Goal: Information Seeking & Learning: Learn about a topic

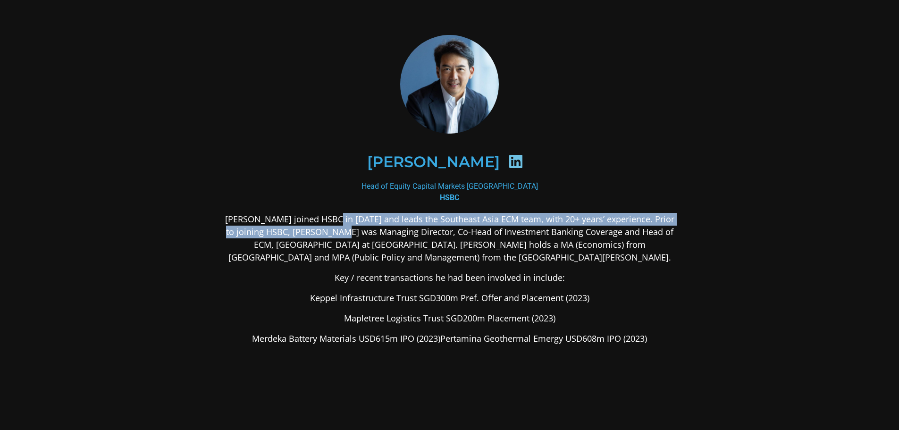
drag, startPoint x: 334, startPoint y: 217, endPoint x: 342, endPoint y: 233, distance: 18.6
click at [342, 233] on p "[PERSON_NAME] joined HSBC in [DATE] and leads the Southeast Asia ECM team, with…" at bounding box center [449, 238] width 459 height 51
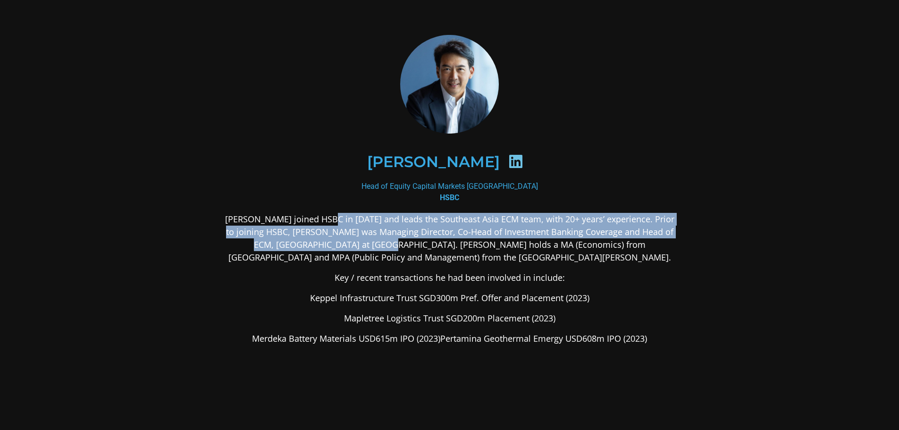
drag, startPoint x: 330, startPoint y: 222, endPoint x: 343, endPoint y: 242, distance: 23.6
click at [343, 242] on p "[PERSON_NAME] joined HSBC in [DATE] and leads the Southeast Asia ECM team, with…" at bounding box center [449, 238] width 459 height 51
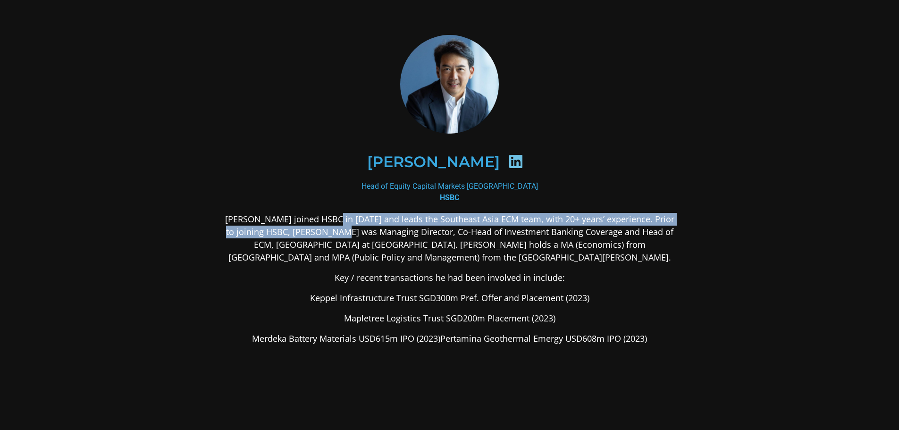
drag, startPoint x: 337, startPoint y: 222, endPoint x: 342, endPoint y: 234, distance: 12.7
click at [342, 234] on p "[PERSON_NAME] joined HSBC in [DATE] and leads the Southeast Asia ECM team, with…" at bounding box center [449, 238] width 459 height 51
click at [342, 235] on p "[PERSON_NAME] joined HSBC in [DATE] and leads the Southeast Asia ECM team, with…" at bounding box center [449, 238] width 459 height 51
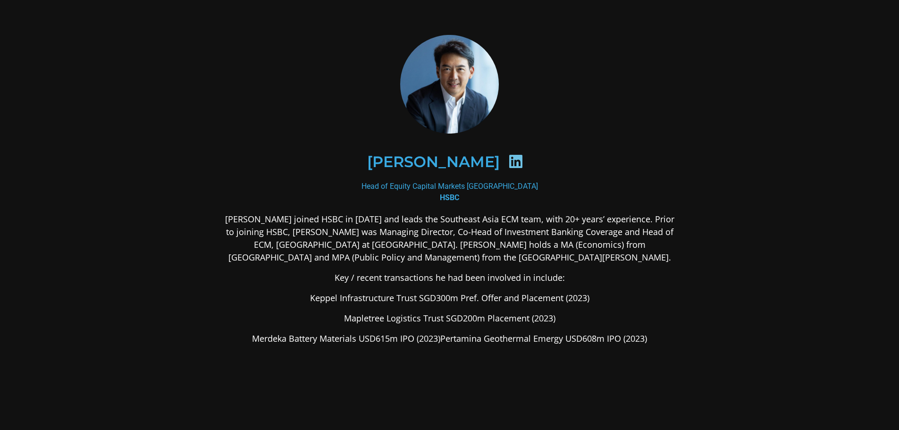
click at [235, 225] on p "[PERSON_NAME] joined HSBC in [DATE] and leads the Southeast Asia ECM team, with…" at bounding box center [449, 238] width 459 height 51
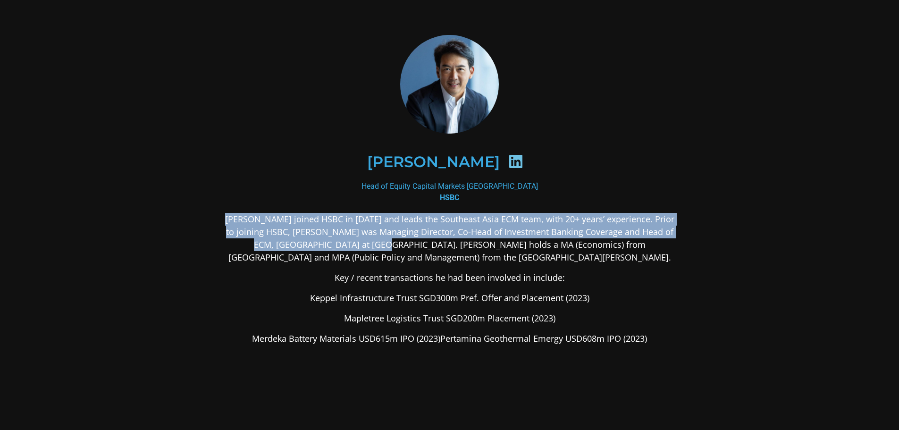
drag, startPoint x: 226, startPoint y: 216, endPoint x: 341, endPoint y: 239, distance: 117.5
click at [341, 239] on p "[PERSON_NAME] joined HSBC in [DATE] and leads the Southeast Asia ECM team, with…" at bounding box center [449, 238] width 459 height 51
drag, startPoint x: 341, startPoint y: 239, endPoint x: 316, endPoint y: 211, distance: 37.8
click at [316, 211] on div "[PERSON_NAME] Head of Equity Capital Markets [GEOGRAPHIC_DATA] HSBC [PERSON_NAM…" at bounding box center [449, 264] width 459 height 459
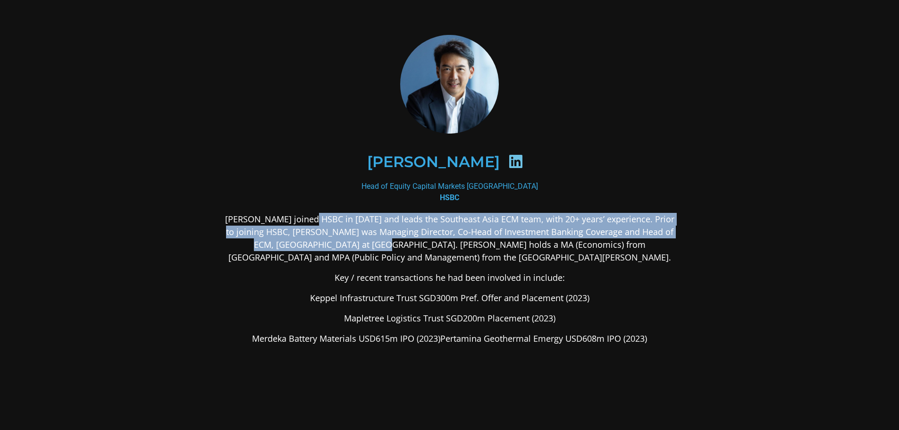
click at [317, 213] on p "[PERSON_NAME] joined HSBC in [DATE] and leads the Southeast Asia ECM team, with…" at bounding box center [449, 238] width 459 height 51
drag, startPoint x: 317, startPoint y: 217, endPoint x: 441, endPoint y: 244, distance: 127.1
click at [441, 244] on p "[PERSON_NAME] joined HSBC in [DATE] and leads the Southeast Asia ECM team, with…" at bounding box center [449, 238] width 459 height 51
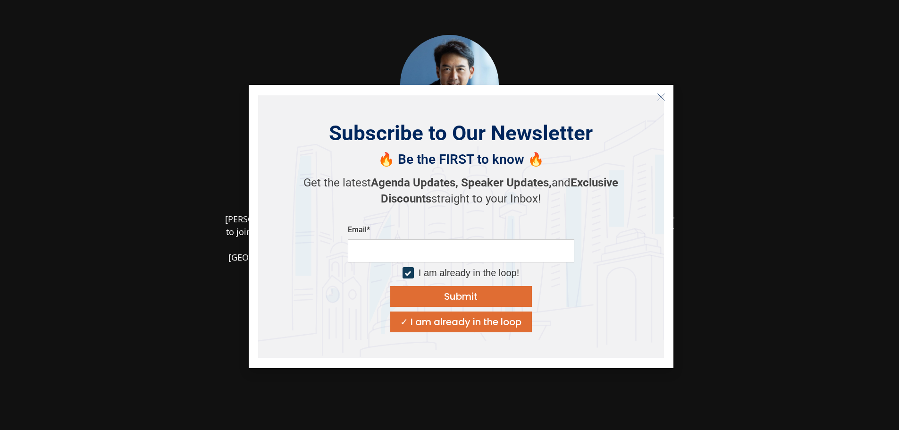
click at [660, 99] on icon "Close" at bounding box center [661, 97] width 8 height 8
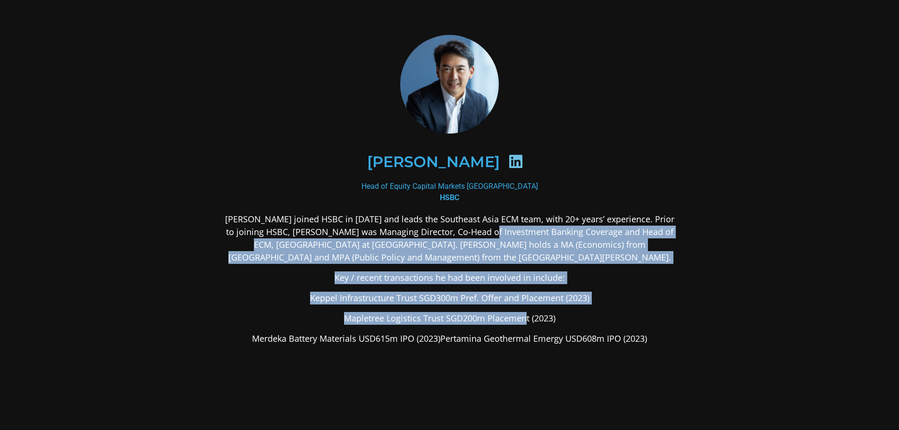
drag, startPoint x: 485, startPoint y: 237, endPoint x: 527, endPoint y: 312, distance: 85.6
click at [527, 312] on div "[PERSON_NAME] joined HSBC in [DATE] and leads the Southeast Asia ECM team, with…" at bounding box center [449, 353] width 459 height 281
click at [525, 310] on div "[PERSON_NAME] joined HSBC in [DATE] and leads the Southeast Asia ECM team, with…" at bounding box center [449, 353] width 459 height 281
